Goal: Communication & Community: Answer question/provide support

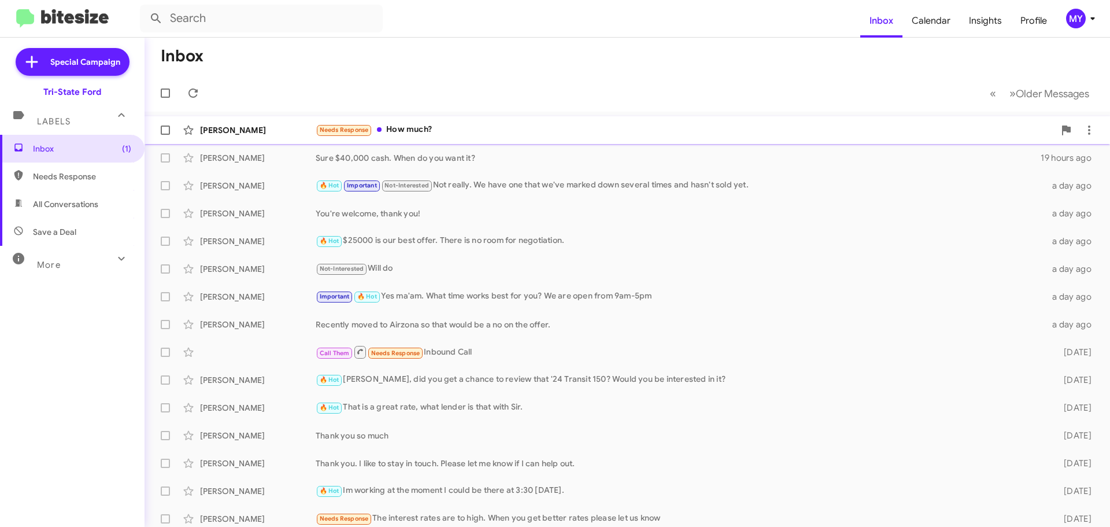
click at [454, 132] on div "Needs Response How much?" at bounding box center [685, 129] width 739 height 13
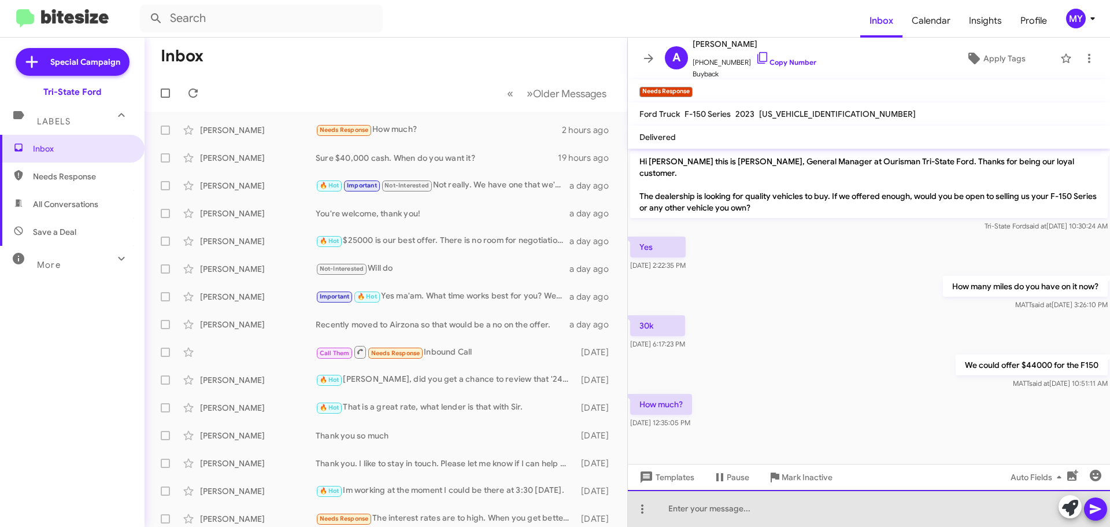
click at [795, 519] on div at bounding box center [869, 508] width 482 height 37
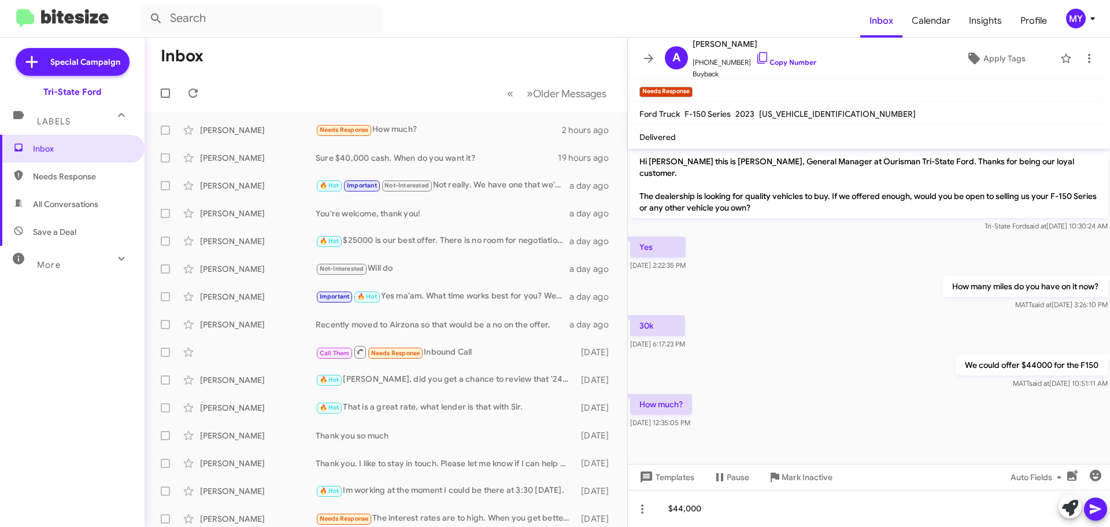
click at [1094, 505] on icon at bounding box center [1096, 509] width 14 height 14
